Goal: Task Accomplishment & Management: Manage account settings

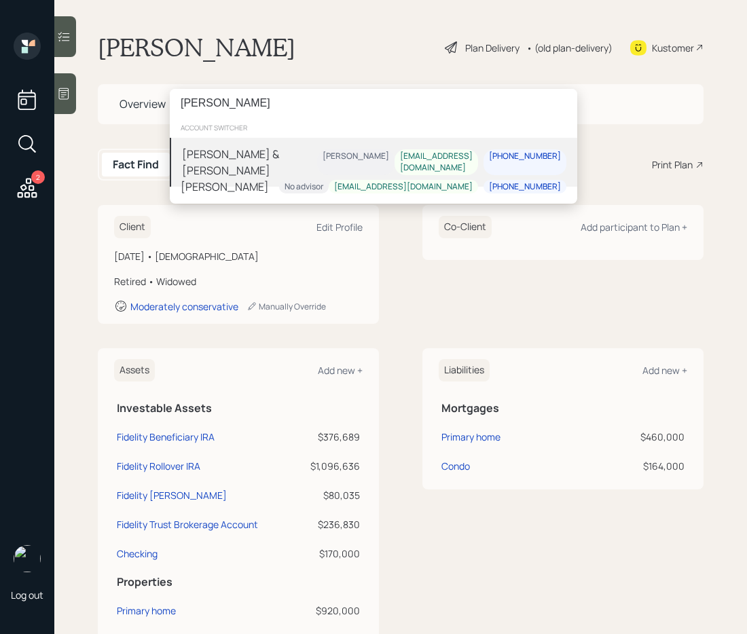
type input "[PERSON_NAME]"
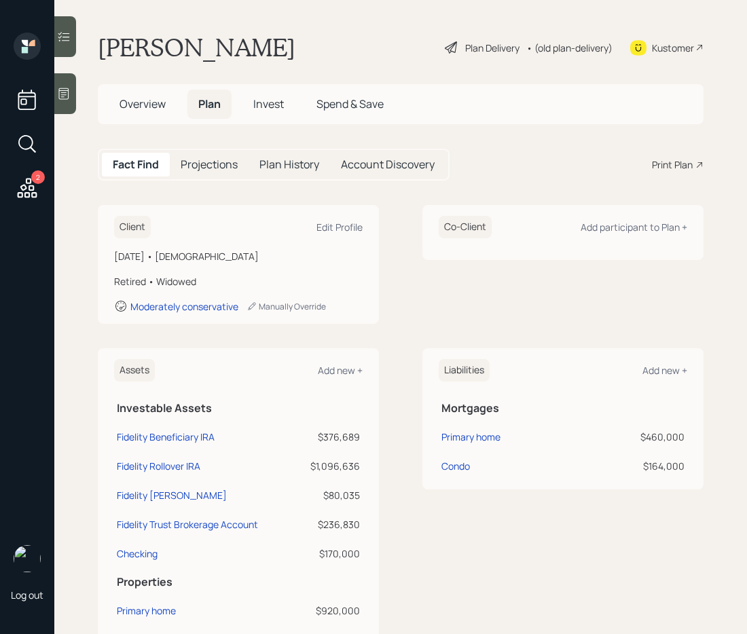
click at [663, 46] on div "Kustomer" at bounding box center [673, 48] width 42 height 14
